Goal: Navigation & Orientation: Locate item on page

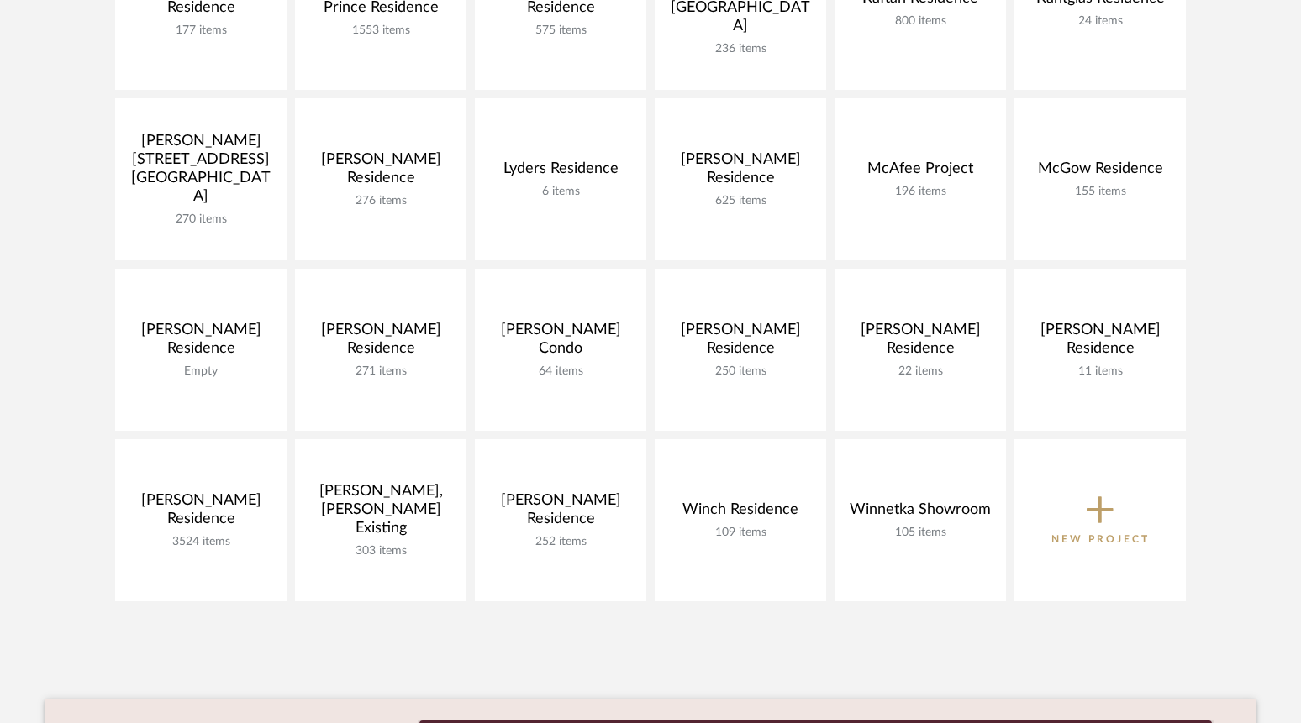
scroll to position [924, 0]
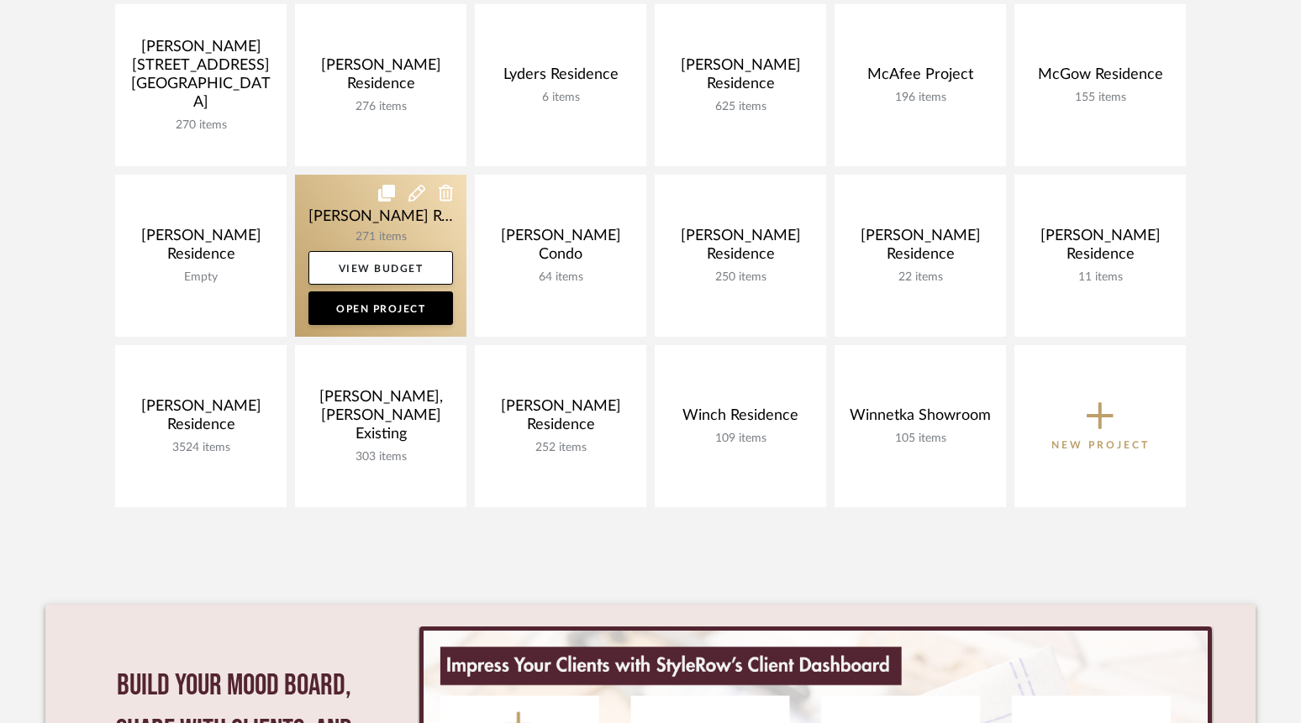
click at [368, 230] on link at bounding box center [380, 256] width 171 height 162
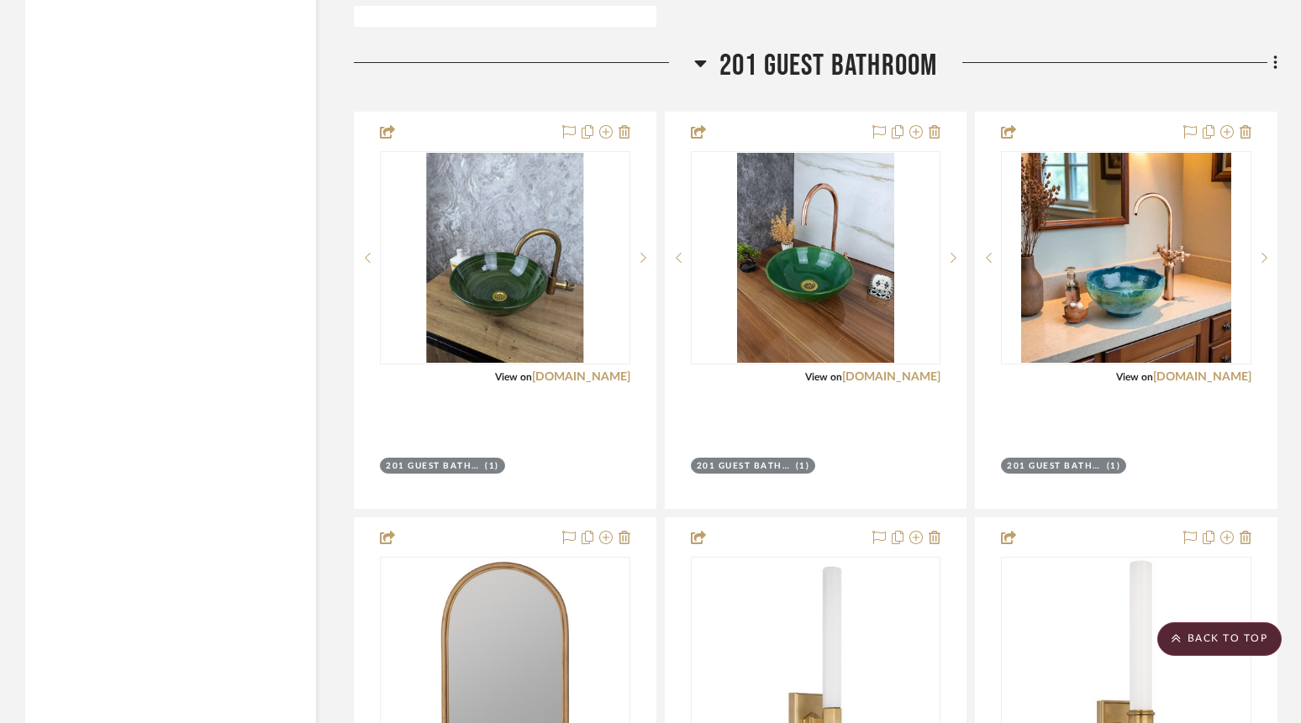
scroll to position [10923, 0]
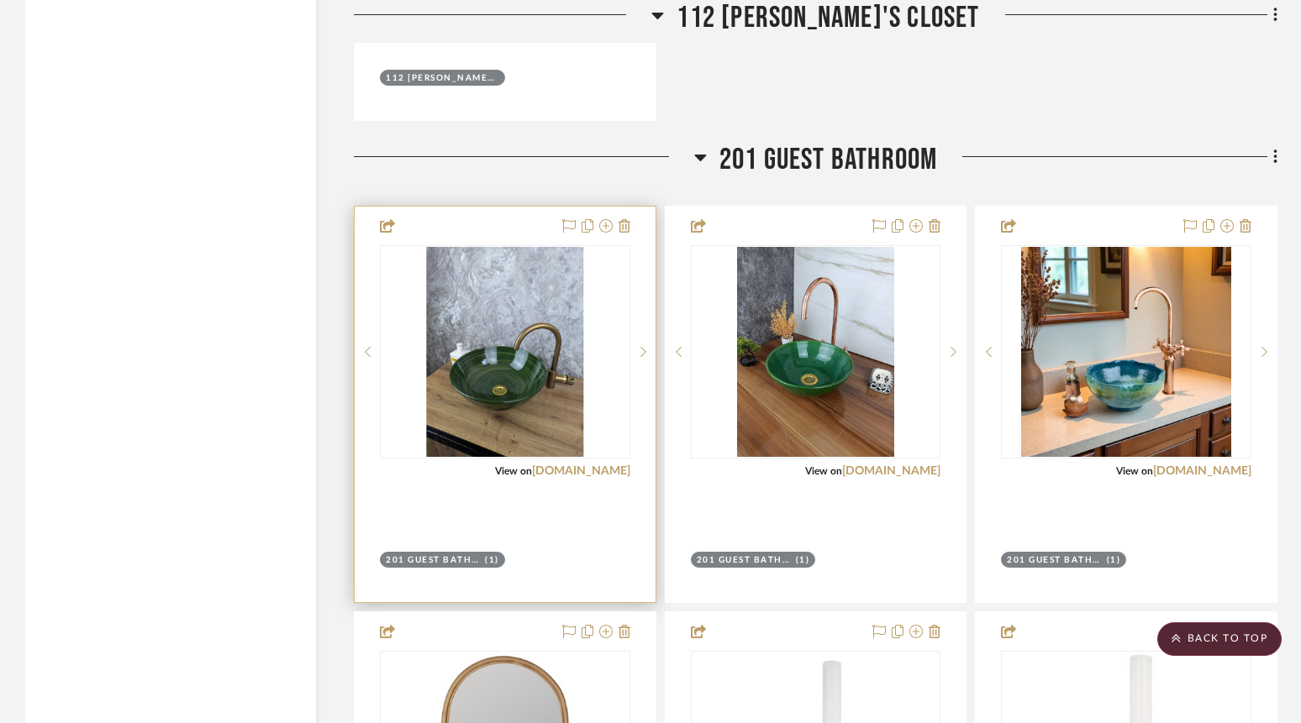
click at [539, 484] on div at bounding box center [505, 405] width 301 height 396
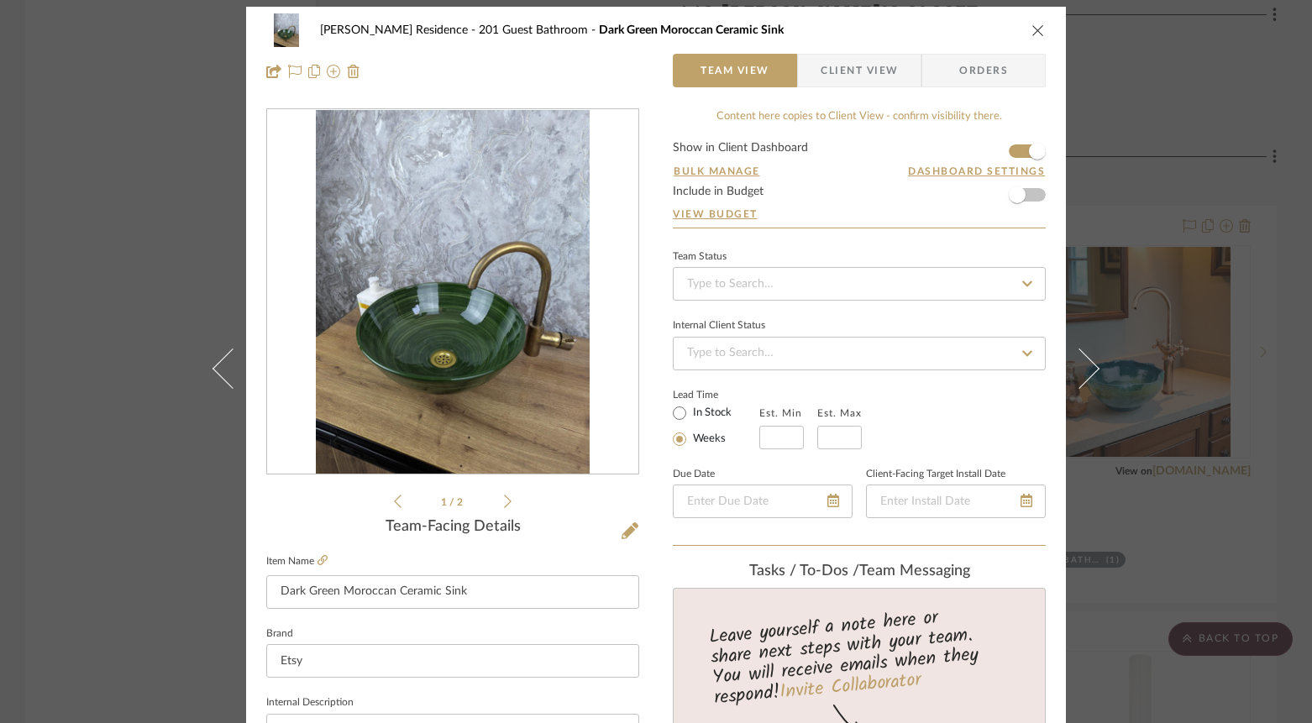
scroll to position [0, 0]
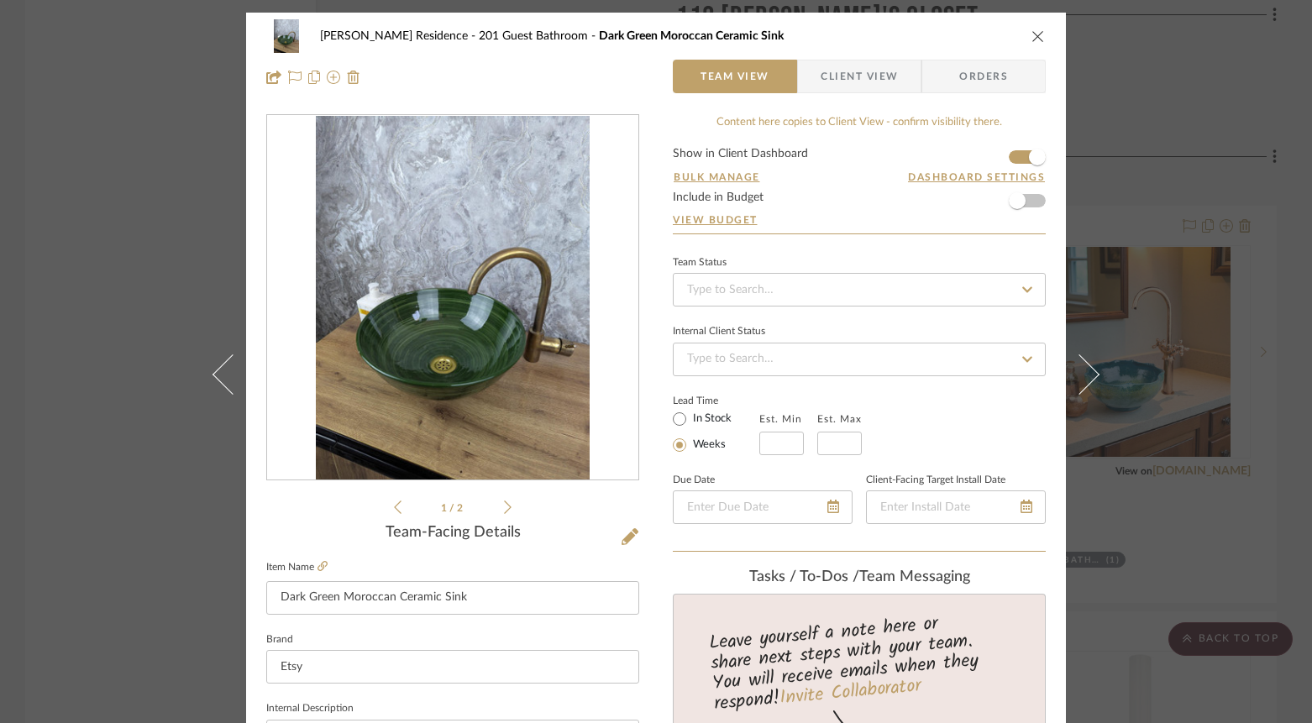
click at [504, 505] on icon at bounding box center [508, 507] width 8 height 15
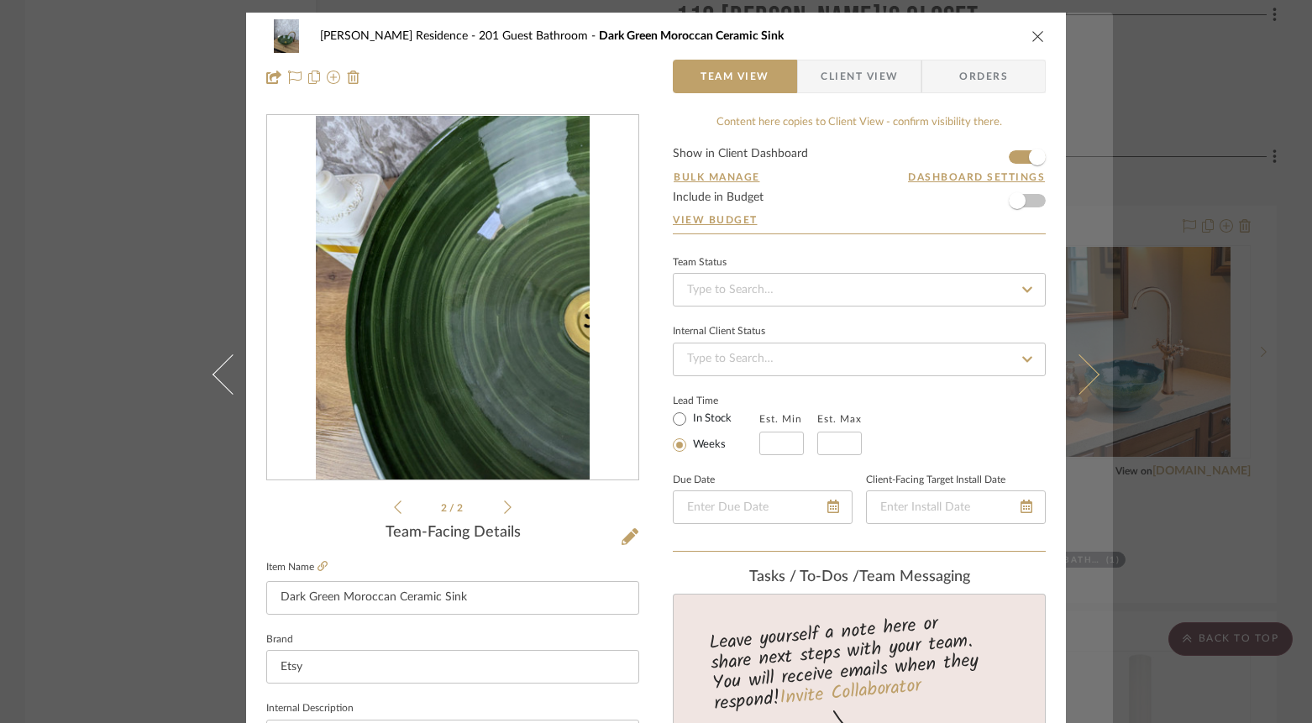
click at [1075, 359] on icon at bounding box center [1080, 374] width 40 height 40
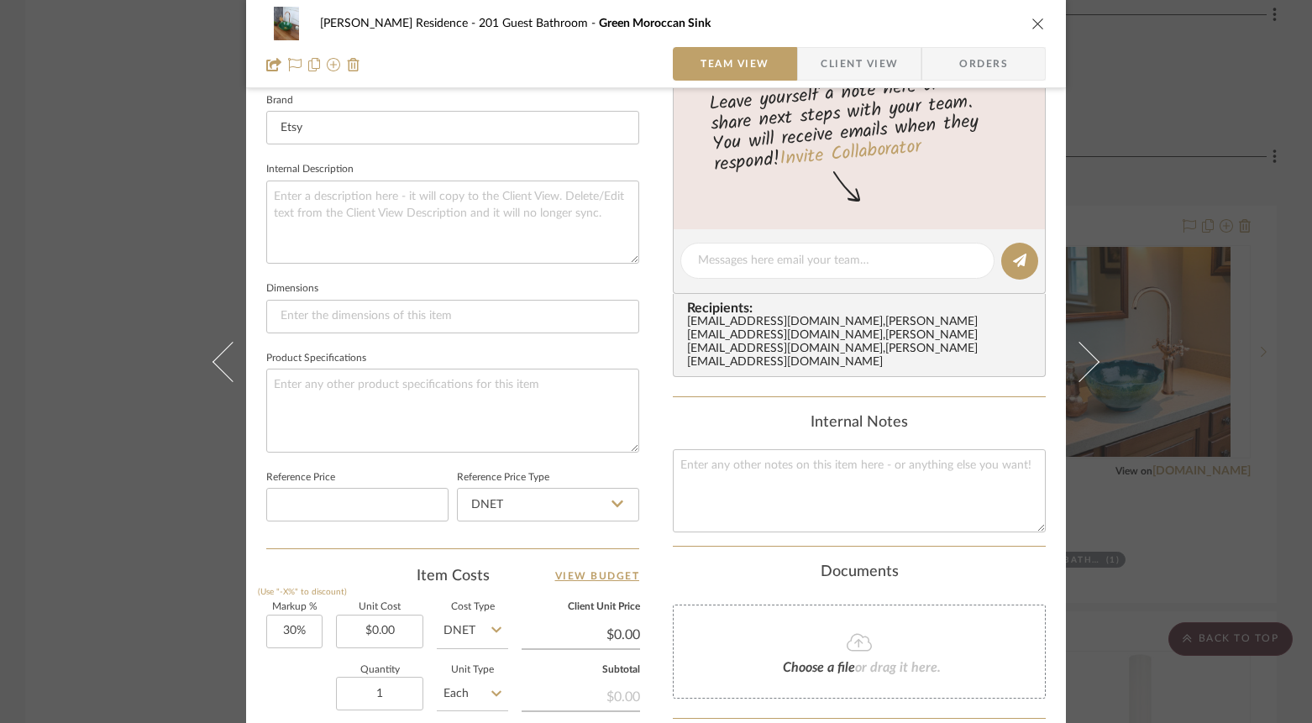
scroll to position [252, 0]
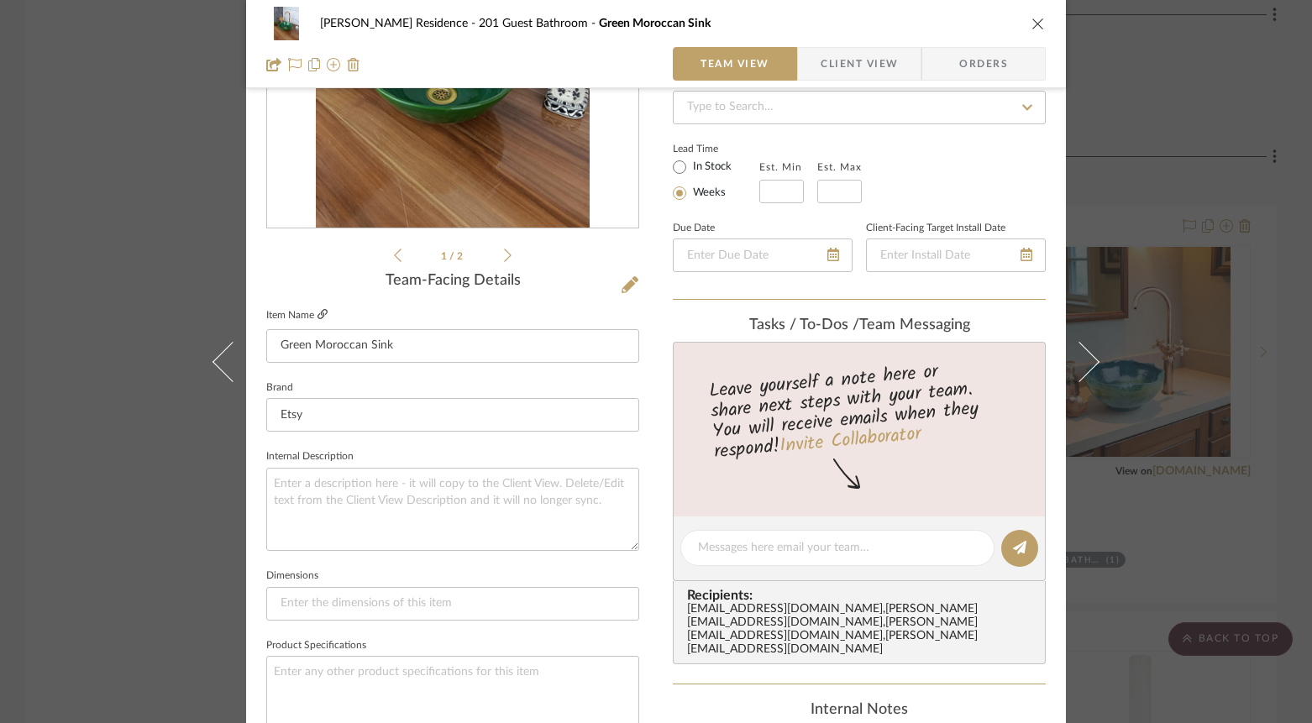
click at [318, 318] on icon at bounding box center [323, 314] width 10 height 10
click at [1170, 477] on div "[PERSON_NAME] Residence 201 Guest Bathroom Green Moroccan Sink Team View Client…" at bounding box center [656, 361] width 1312 height 723
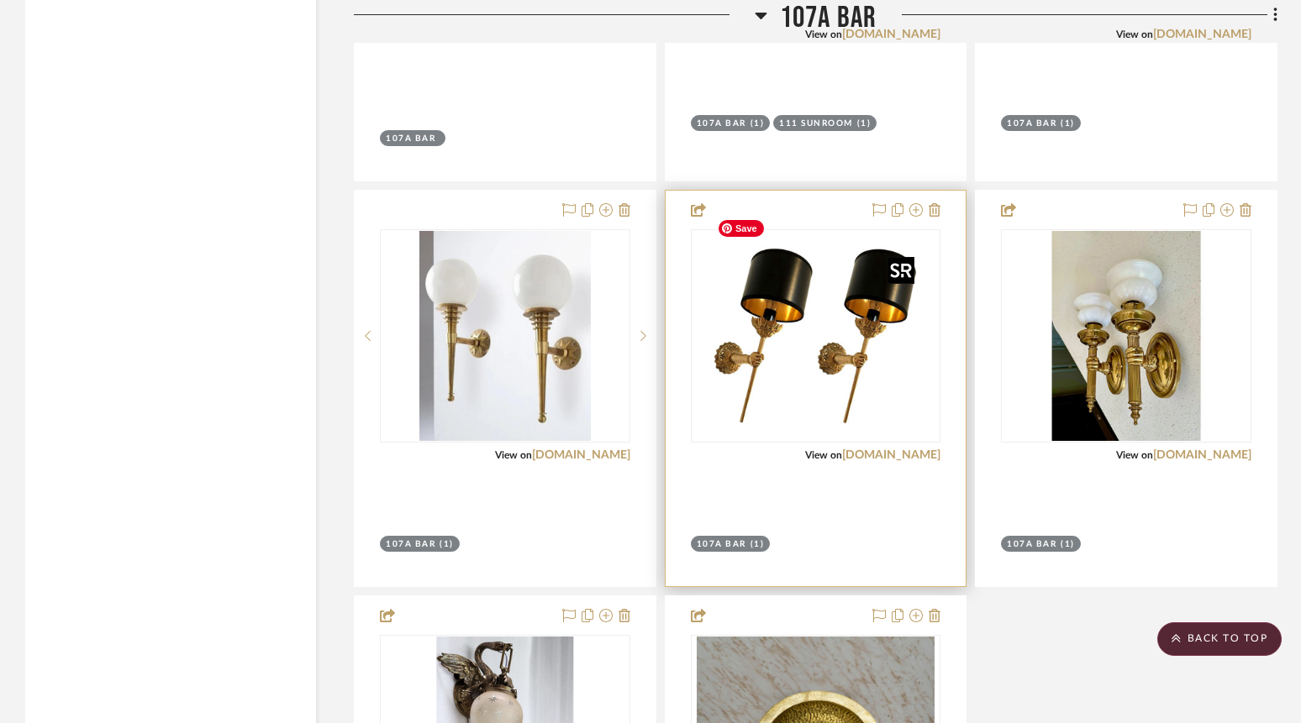
scroll to position [5461, 0]
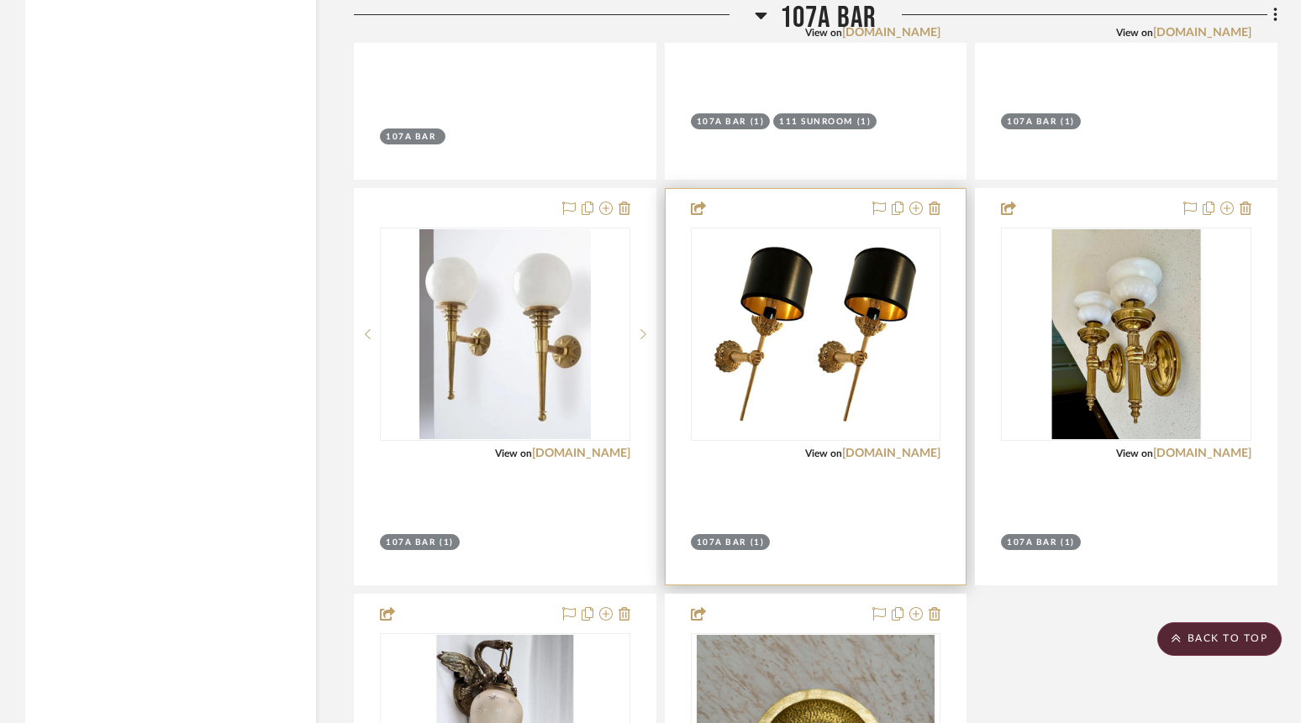
click at [874, 494] on div at bounding box center [815, 387] width 301 height 396
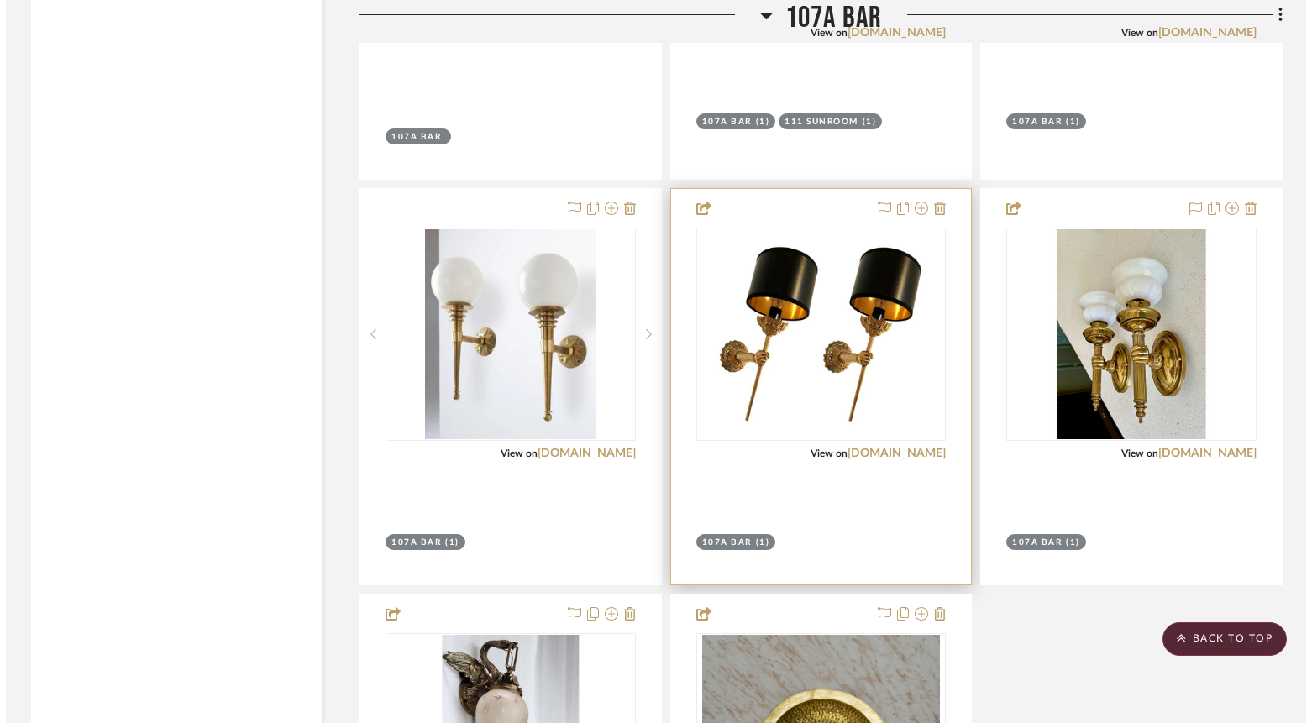
scroll to position [0, 0]
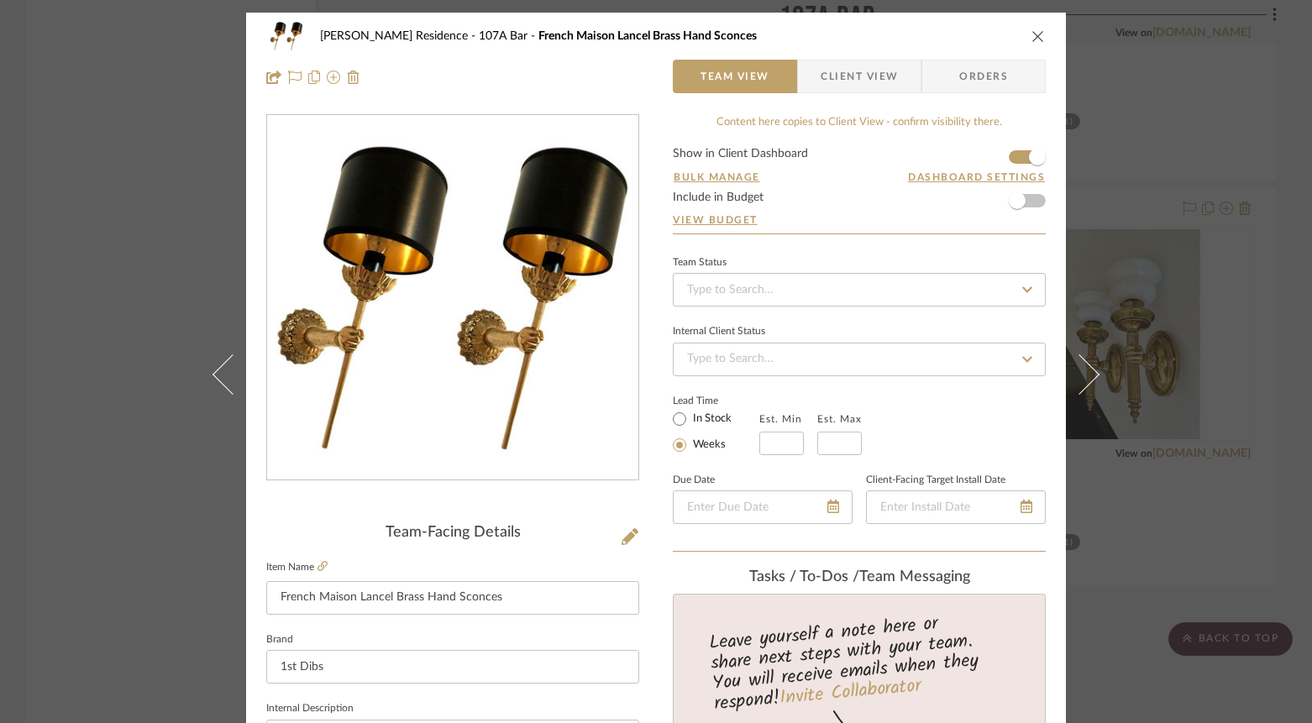
click at [98, 441] on div "[PERSON_NAME] Residence 107A Bar French Maison Lancel Brass Hand Sconces Team V…" at bounding box center [656, 361] width 1312 height 723
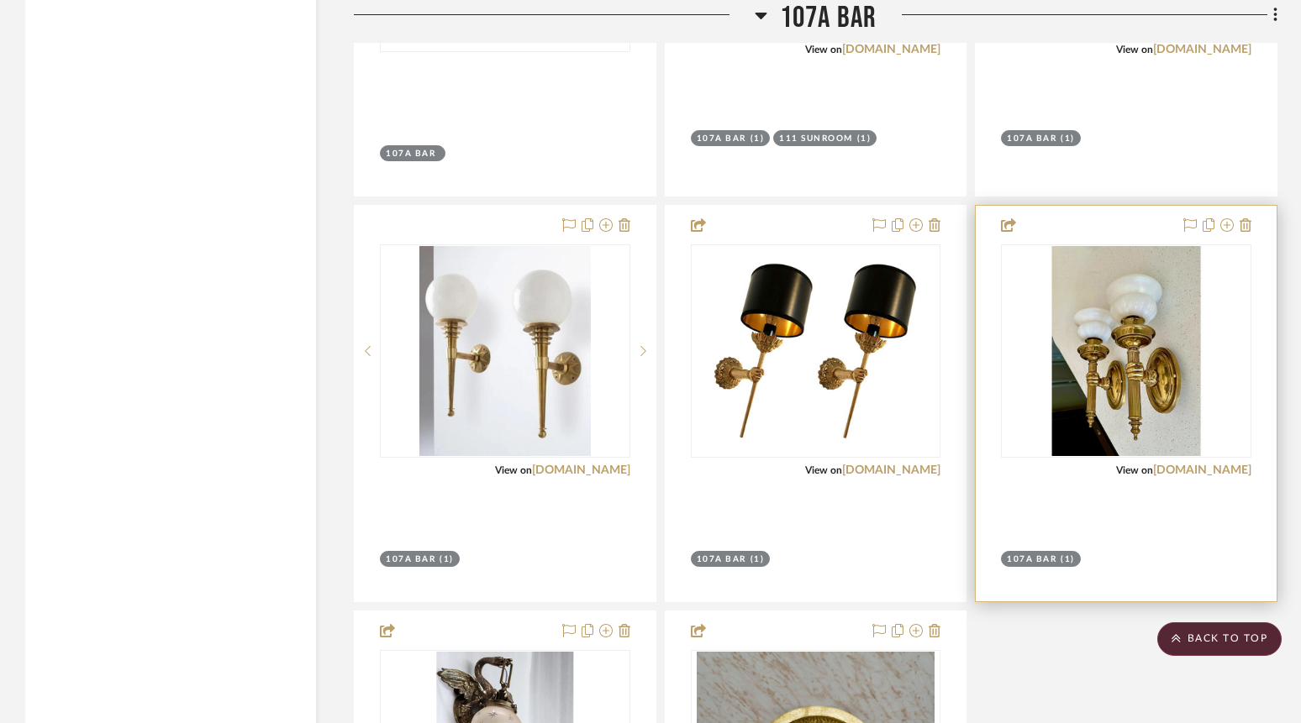
scroll to position [5545, 0]
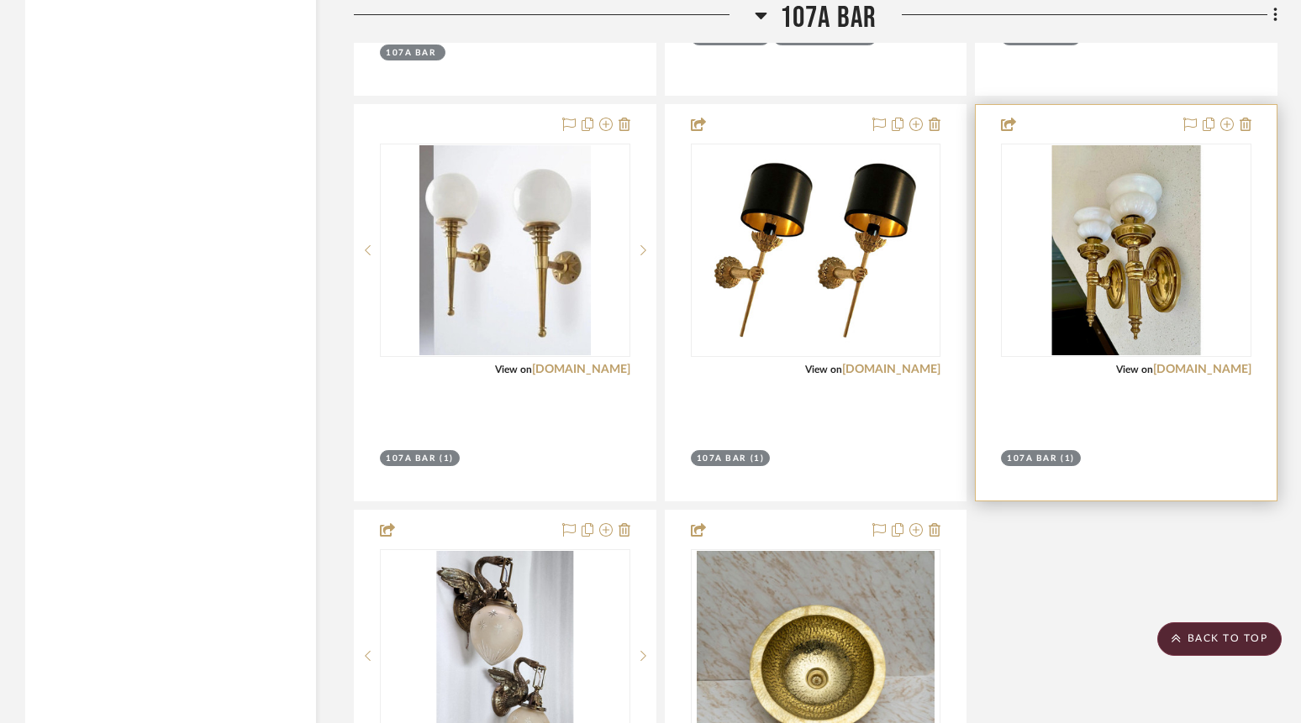
click at [1188, 379] on div at bounding box center [1125, 303] width 301 height 396
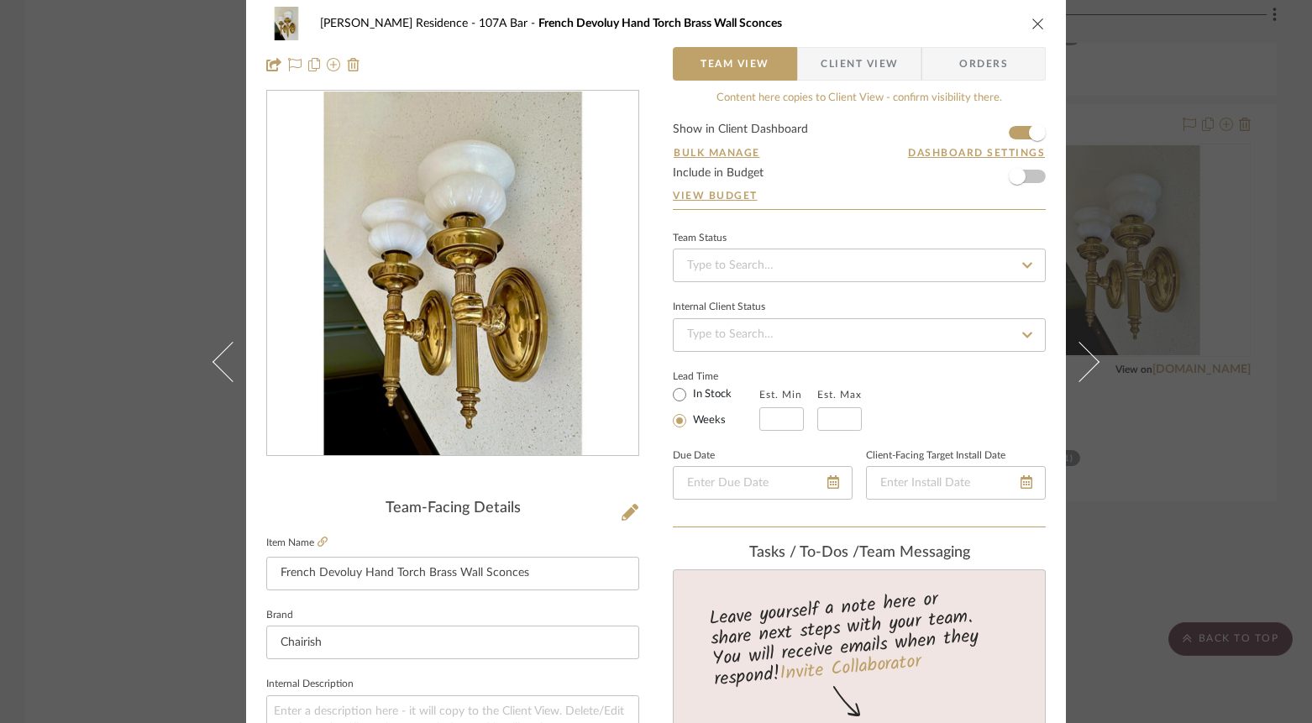
scroll to position [0, 0]
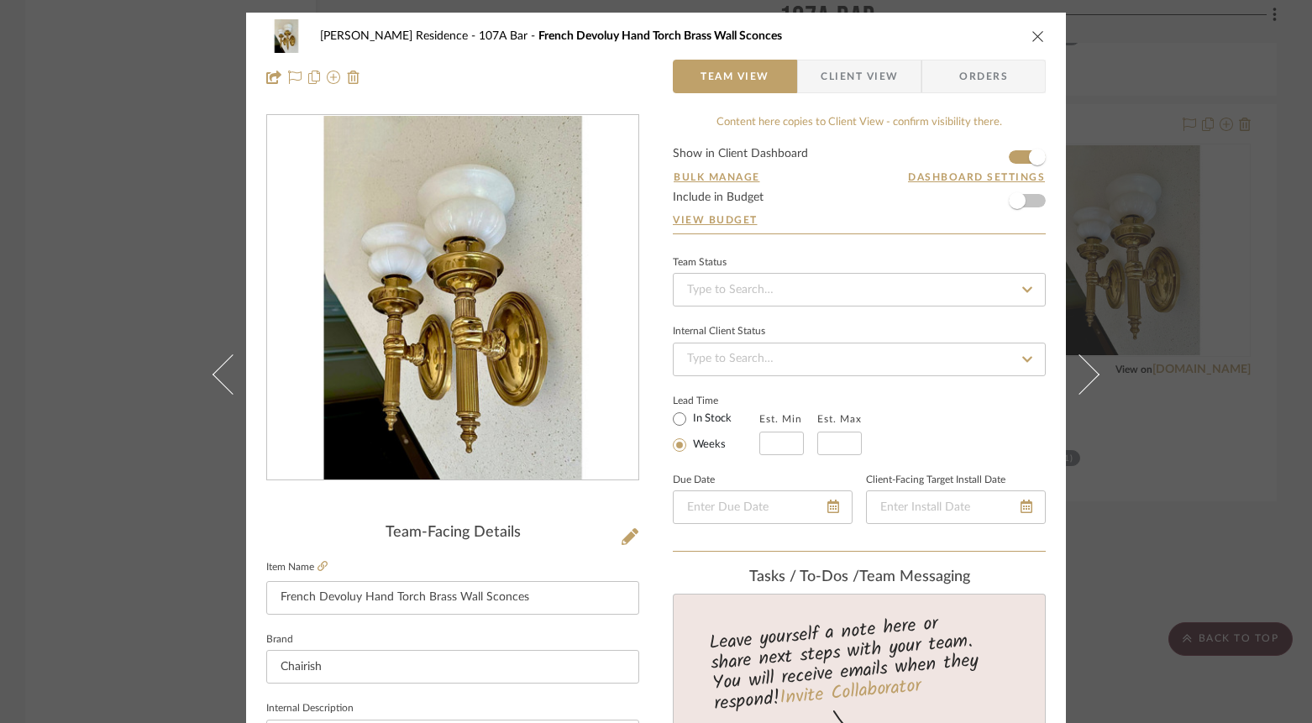
click at [501, 407] on img "0" at bounding box center [453, 298] width 365 height 365
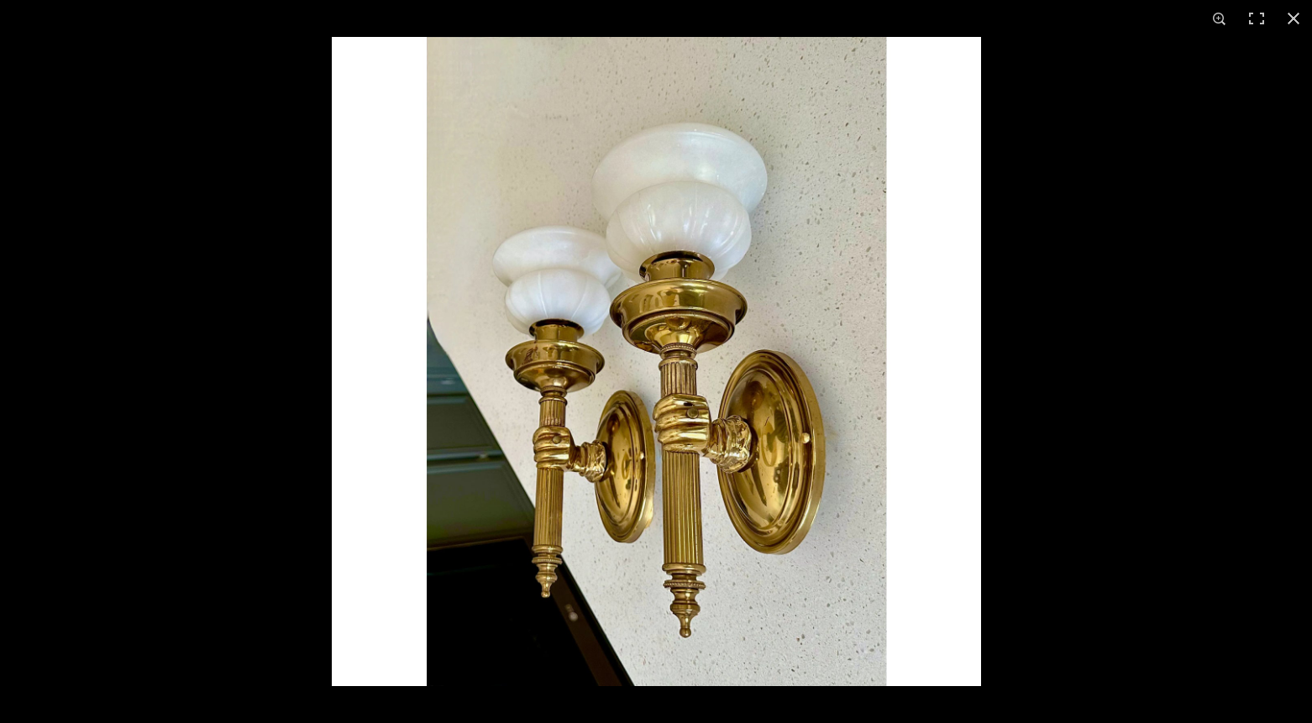
click at [979, 402] on img at bounding box center [656, 361] width 649 height 649
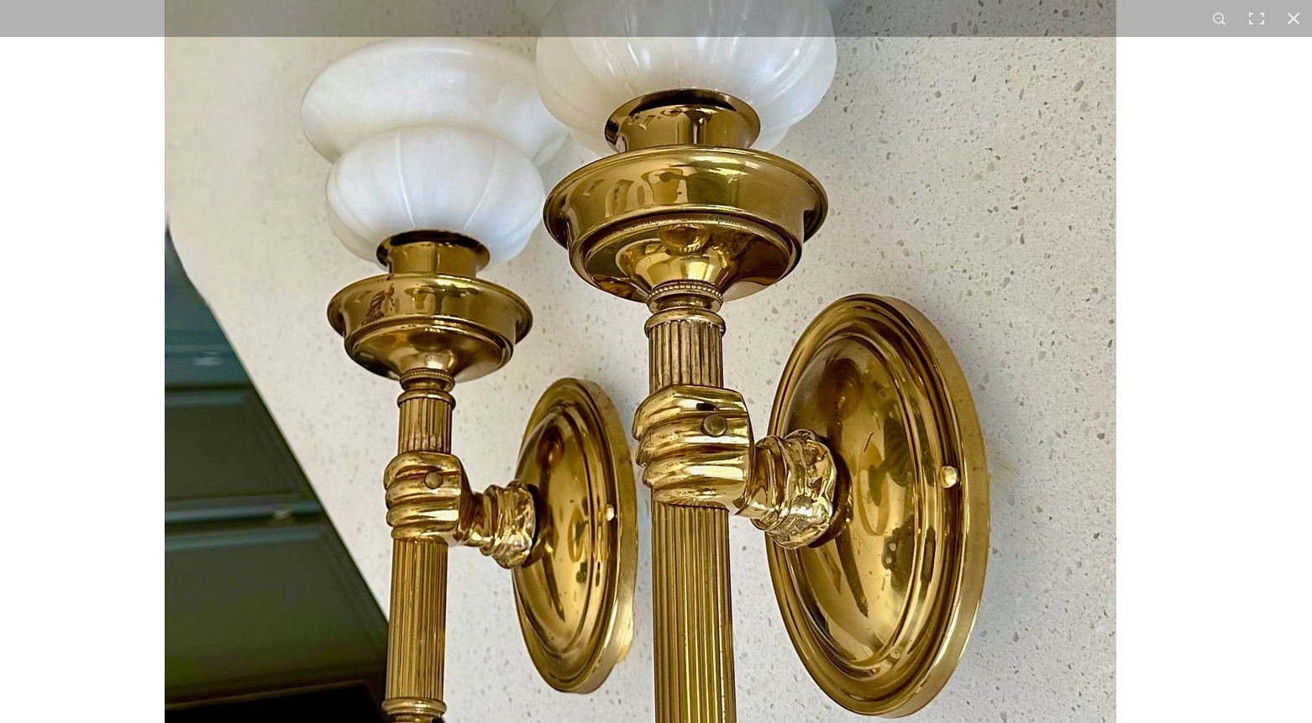
click at [1049, 398] on img at bounding box center [640, 318] width 1344 height 1344
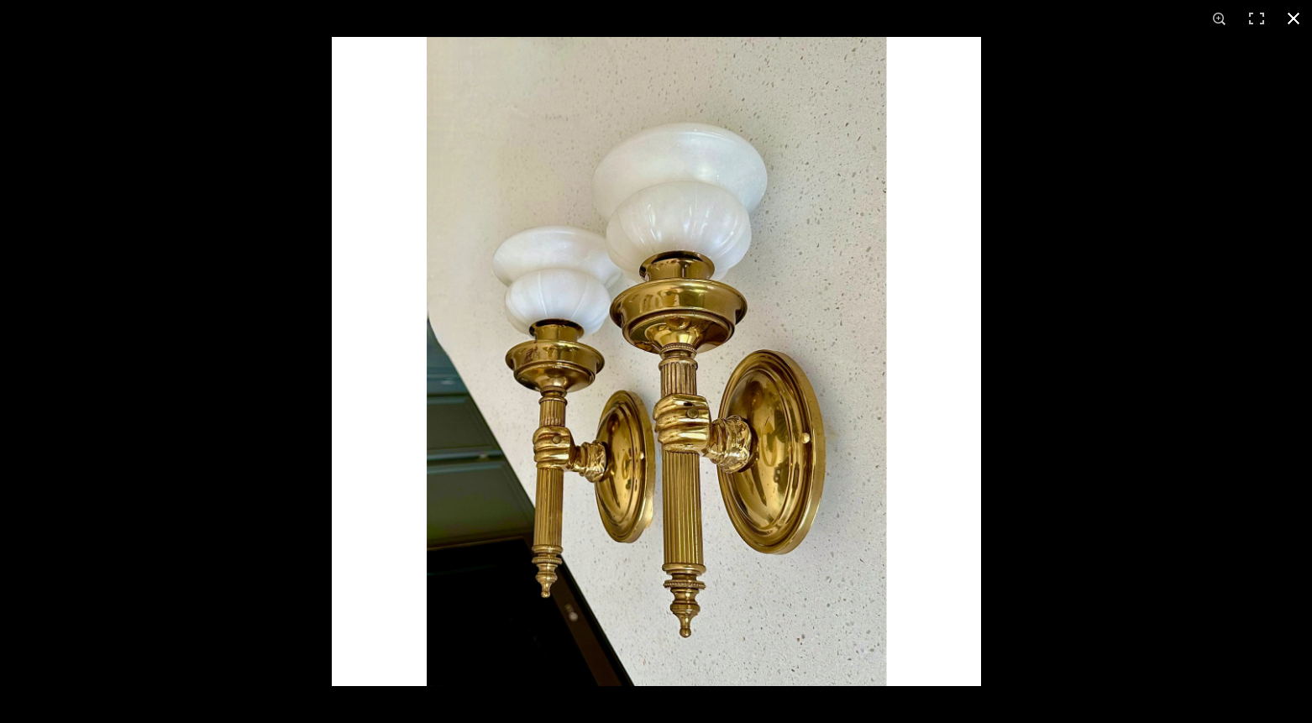
click at [1216, 381] on div at bounding box center [988, 398] width 1312 height 723
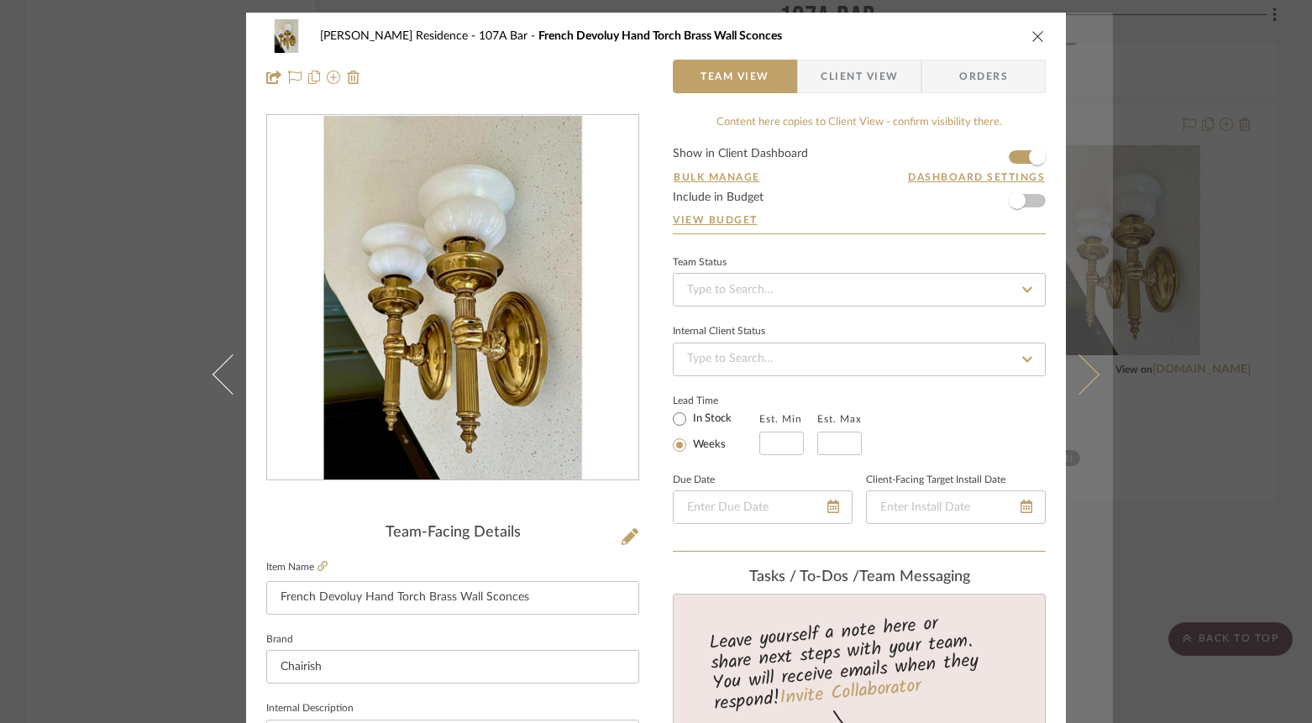
click at [1091, 364] on button at bounding box center [1089, 374] width 47 height 723
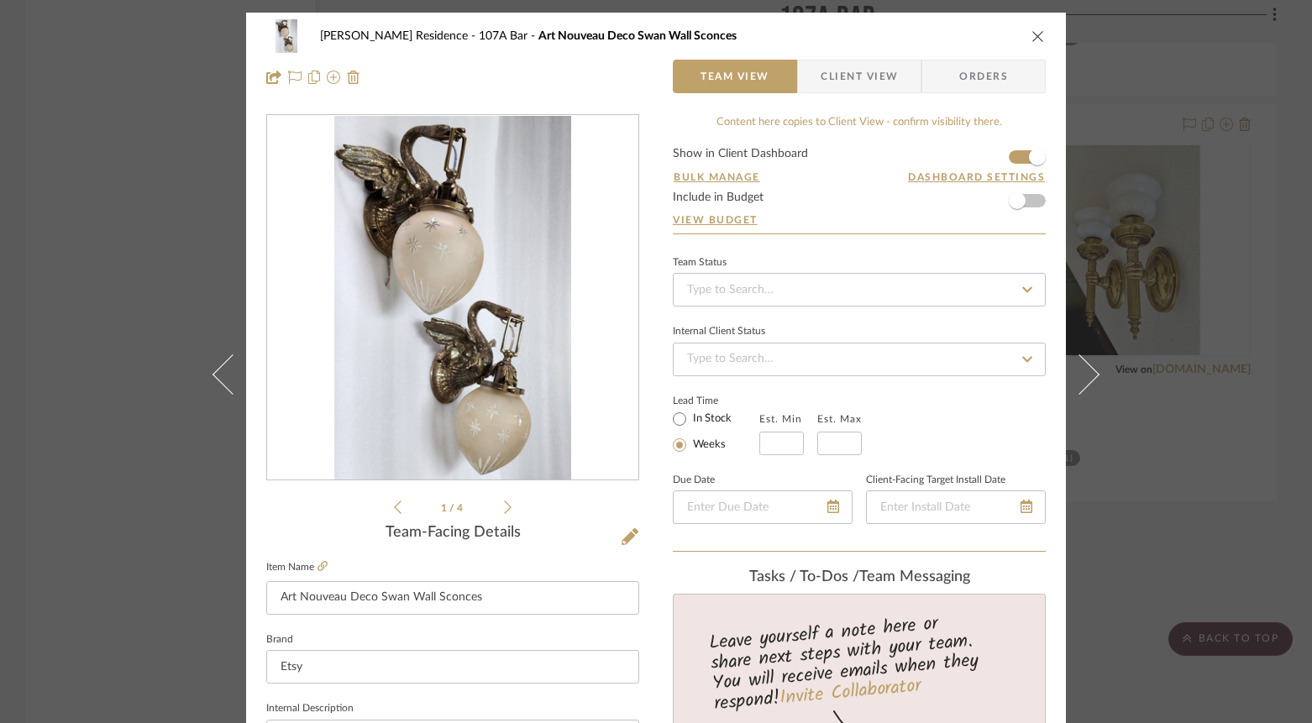
click at [143, 481] on div "[PERSON_NAME] Residence 107A Bar Art Nouveau Deco Swan Wall Sconces Team View C…" at bounding box center [656, 361] width 1312 height 723
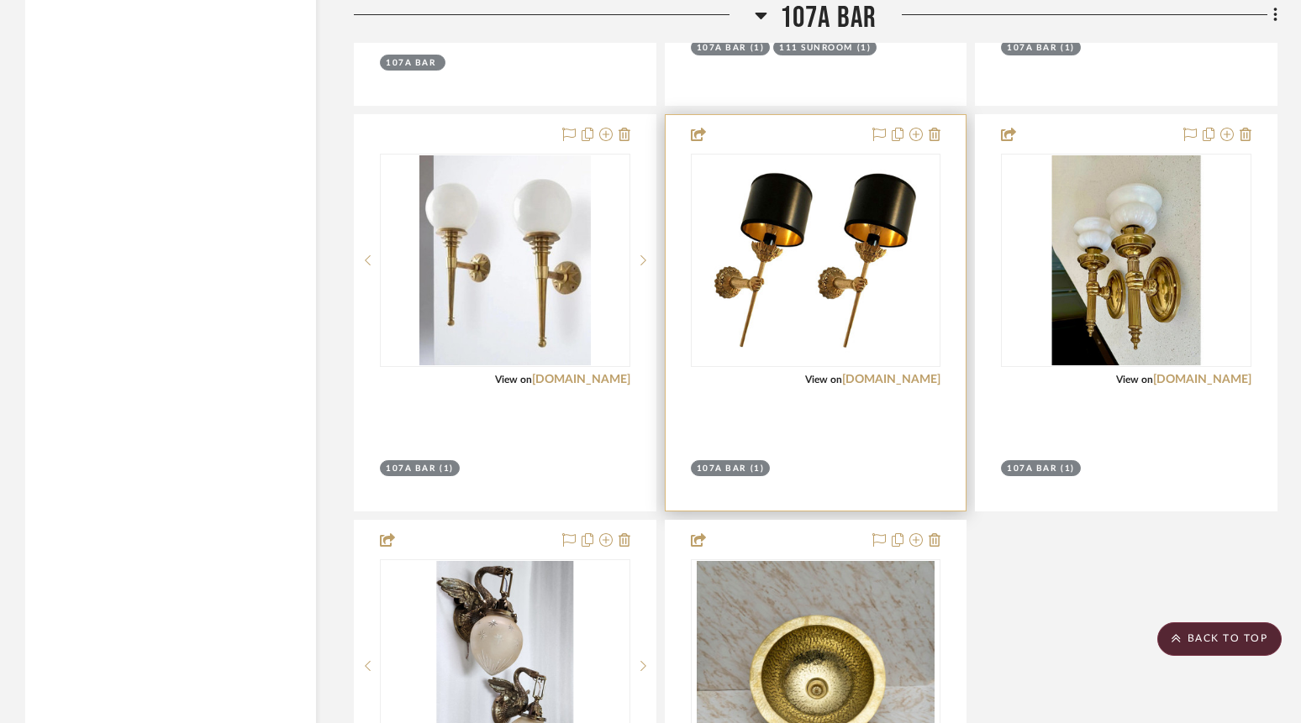
scroll to position [5545, 0]
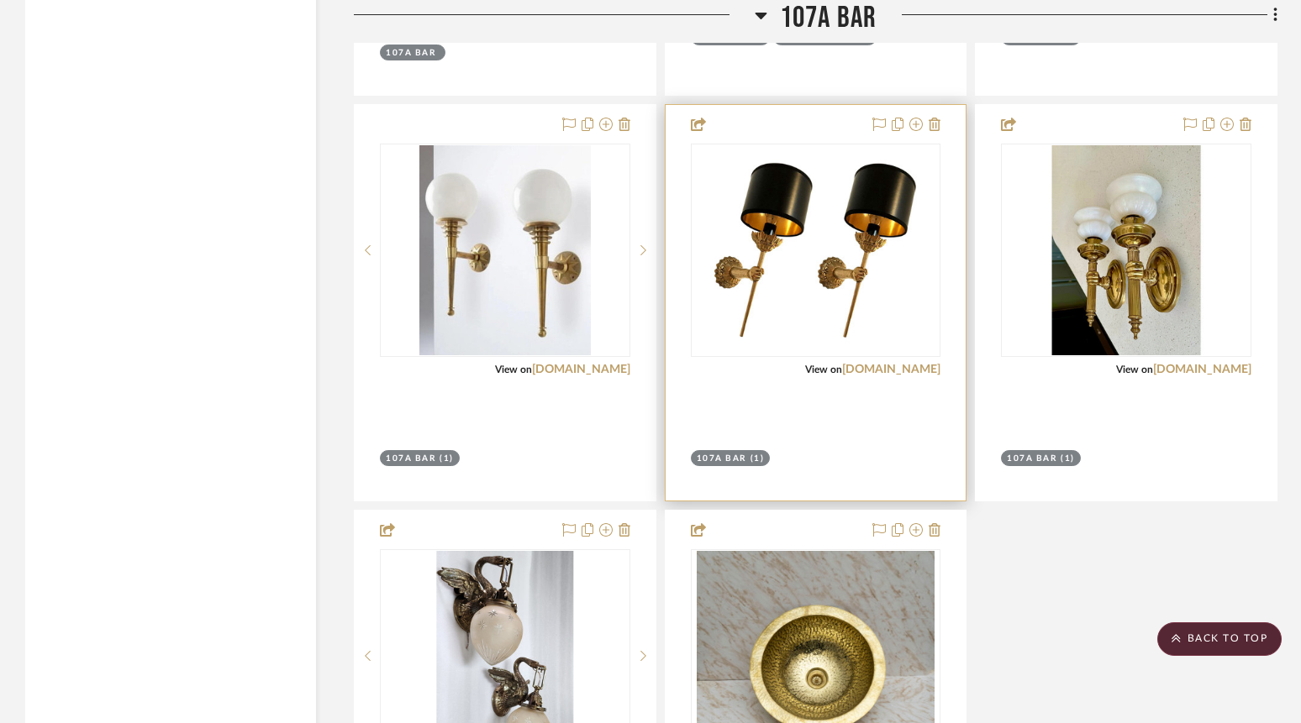
click at [866, 386] on div at bounding box center [815, 303] width 301 height 396
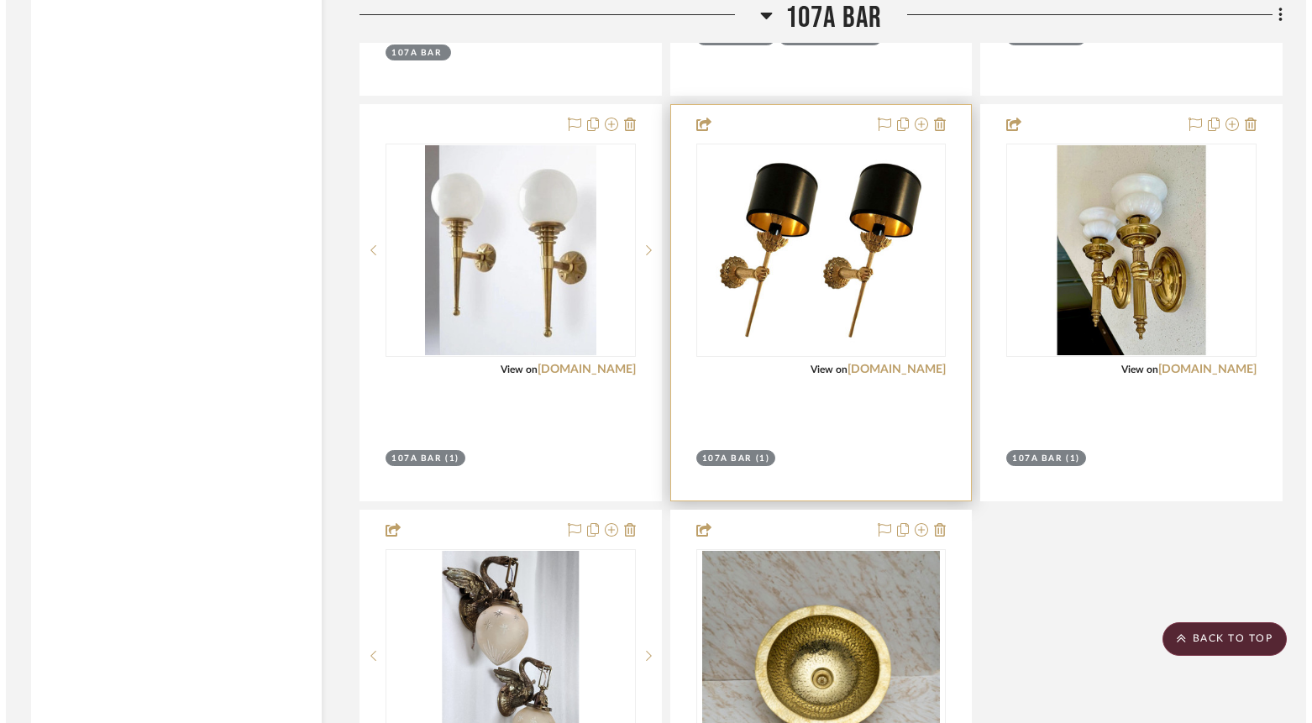
scroll to position [0, 0]
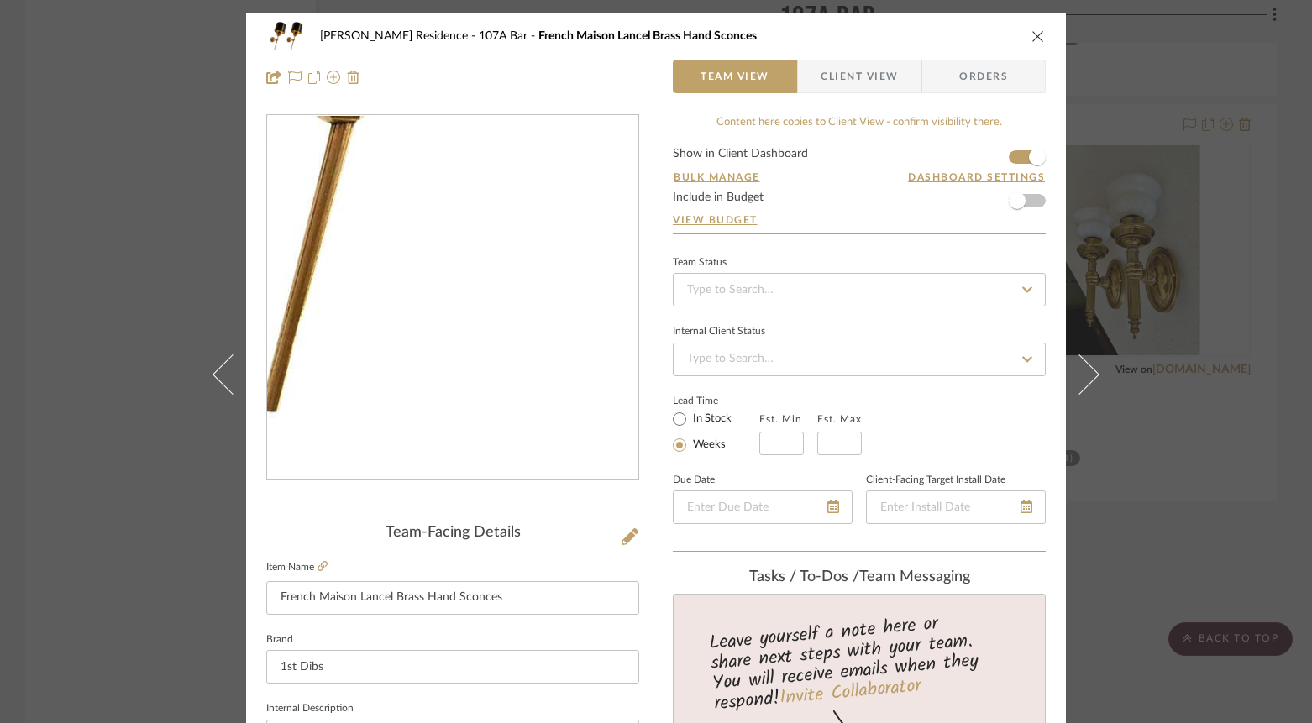
click at [560, 411] on img "0" at bounding box center [453, 298] width 365 height 365
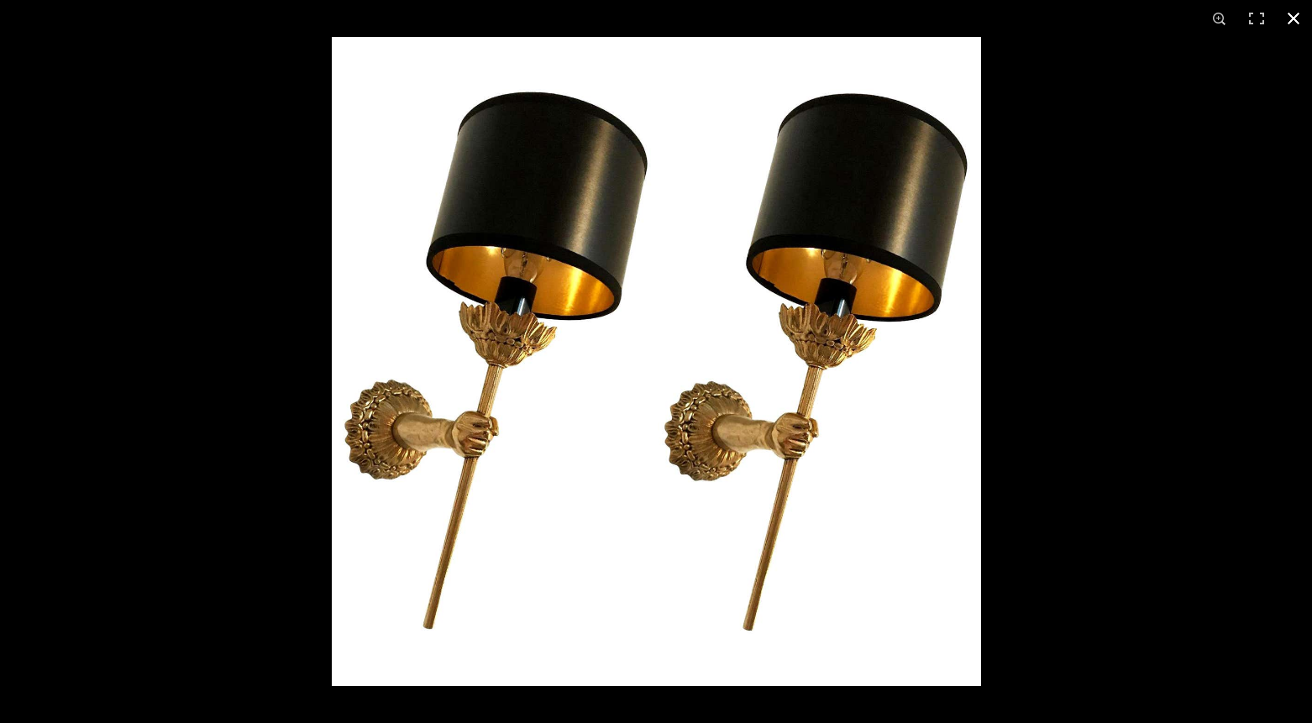
click at [1033, 429] on div at bounding box center [988, 398] width 1312 height 723
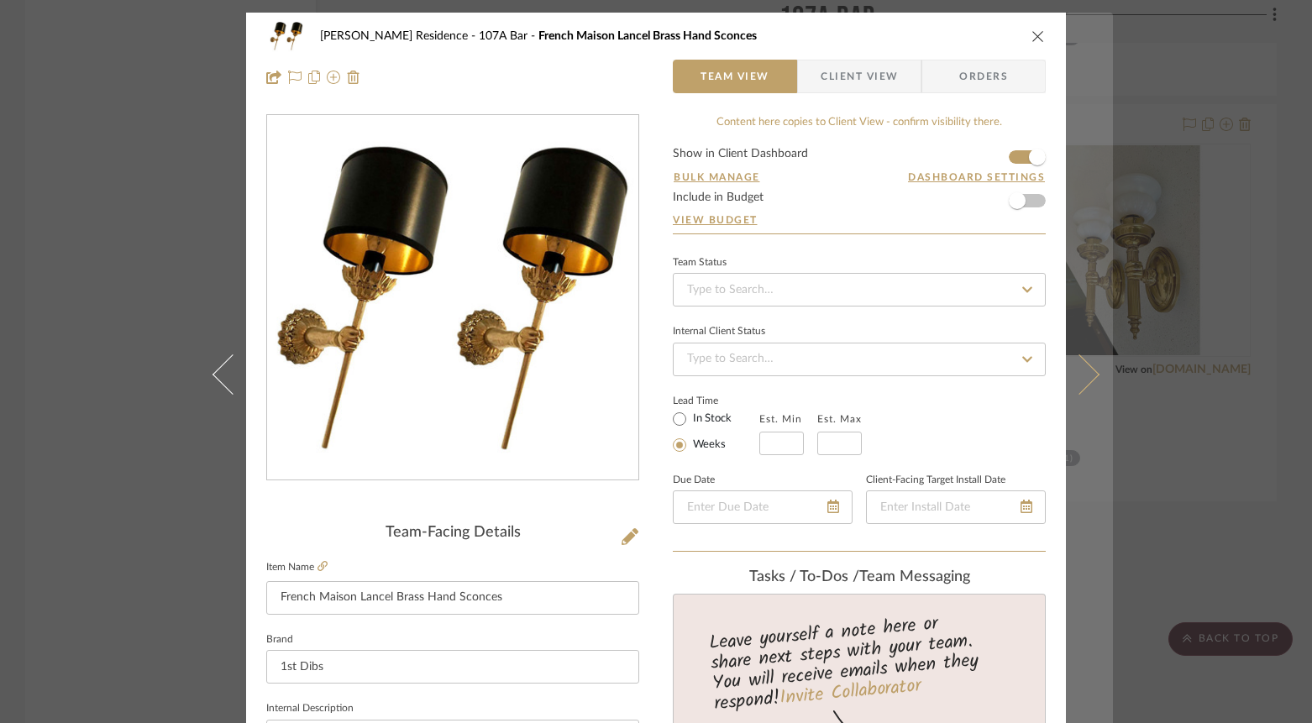
click at [1084, 374] on icon at bounding box center [1080, 374] width 40 height 40
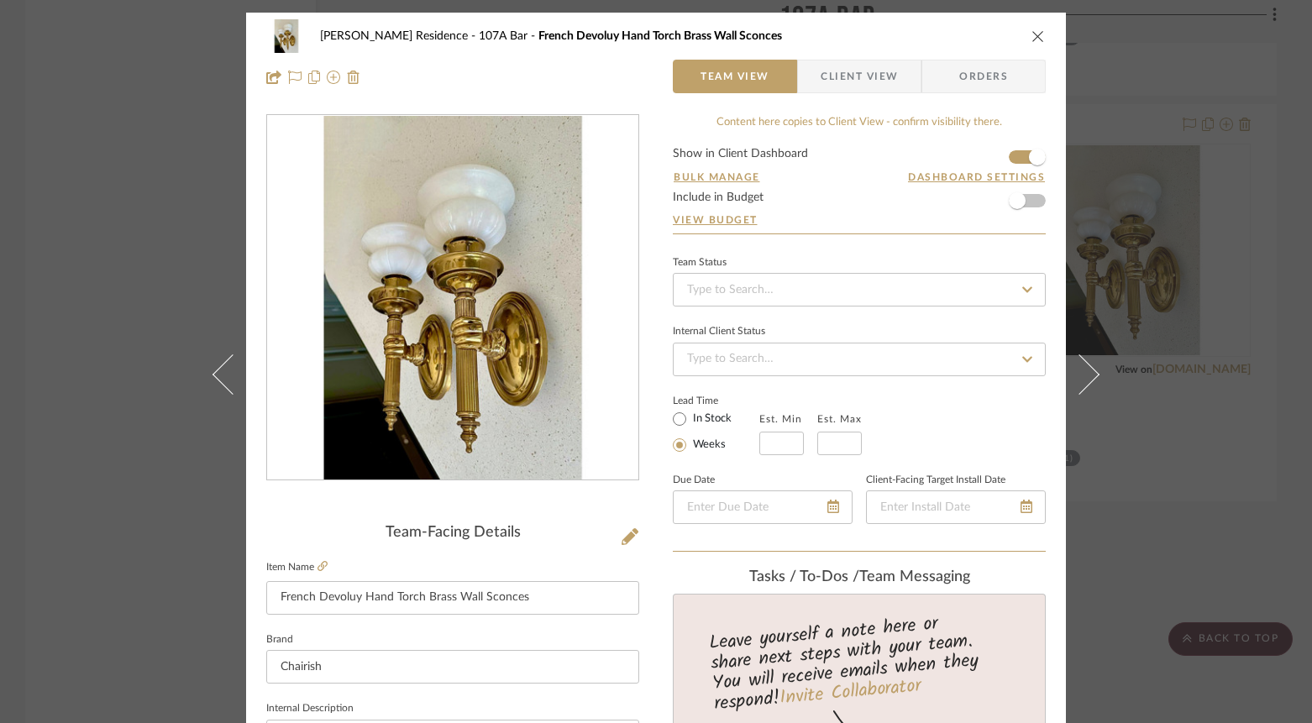
click at [176, 258] on div "[PERSON_NAME] Residence 107A Bar French Devoluy Hand Torch Brass Wall Sconces T…" at bounding box center [656, 361] width 1312 height 723
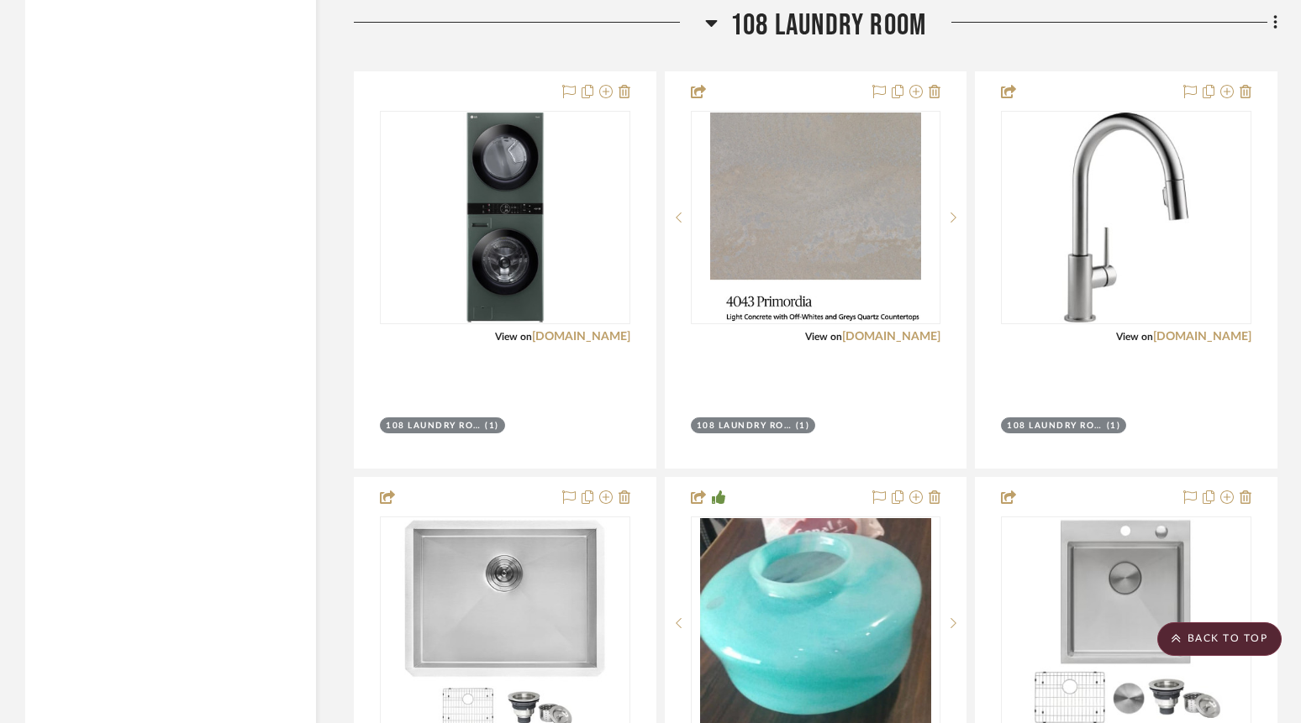
scroll to position [6554, 0]
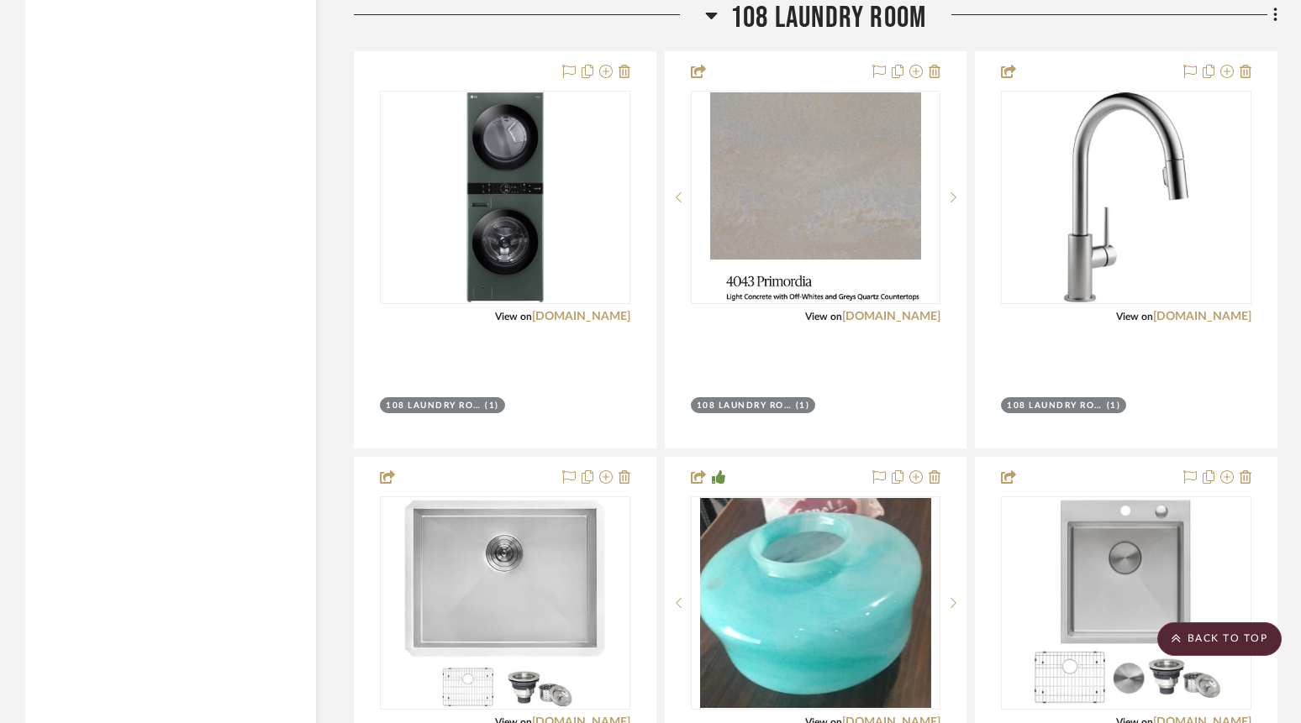
click at [1291, 411] on div "Filter by keyword, category or name prior to exporting to Excel or Bulk Actions…" at bounding box center [650, 288] width 1301 height 13111
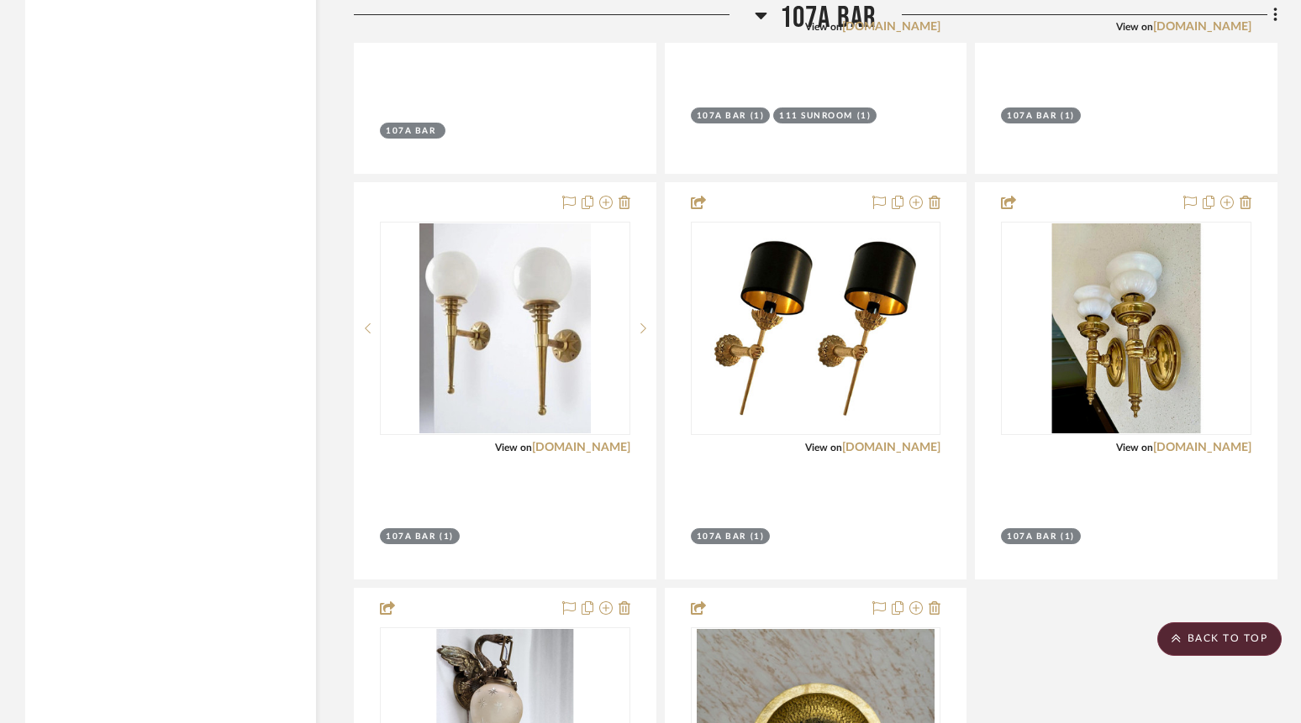
scroll to position [5461, 0]
